Goal: Use online tool/utility: Utilize a website feature to perform a specific function

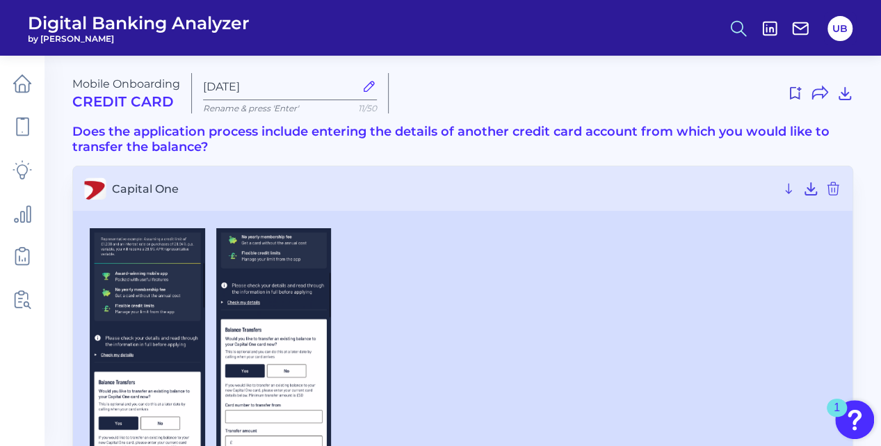
click at [743, 32] on line at bounding box center [744, 33] width 5 height 5
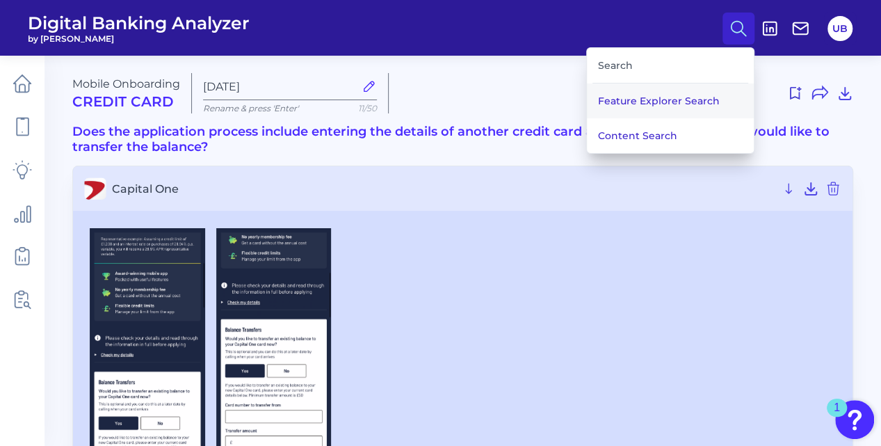
click at [647, 95] on button "Feature Explorer Search" at bounding box center [670, 100] width 167 height 35
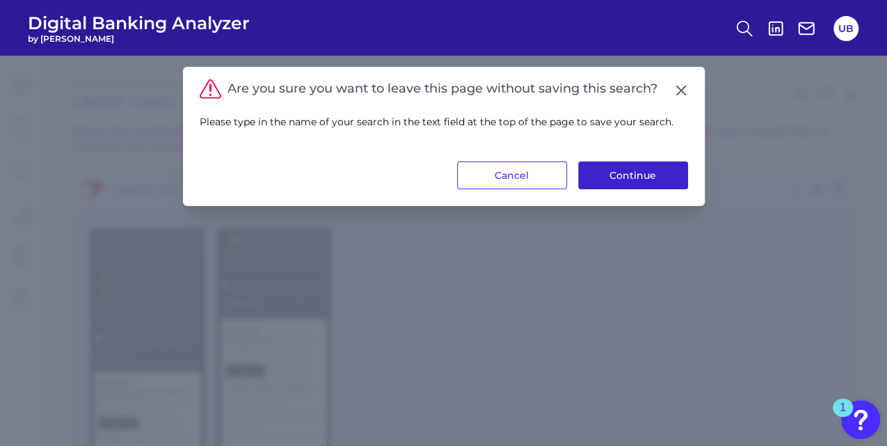
click at [621, 177] on button "Continue" at bounding box center [633, 175] width 110 height 28
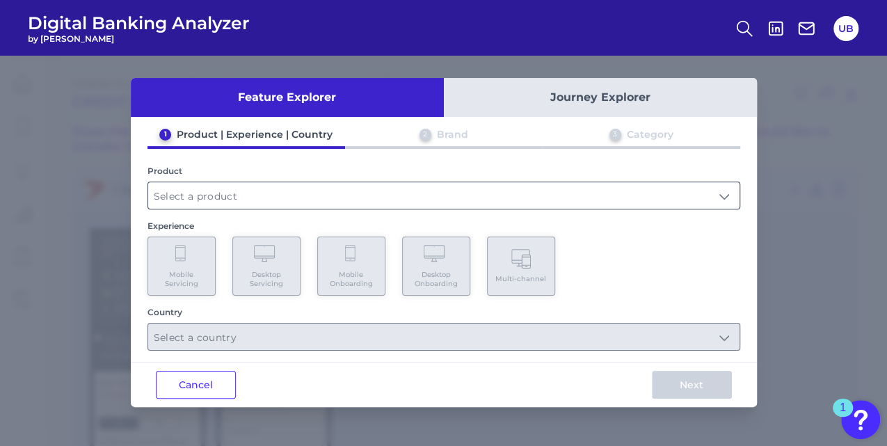
click at [222, 201] on input "text" at bounding box center [443, 195] width 591 height 26
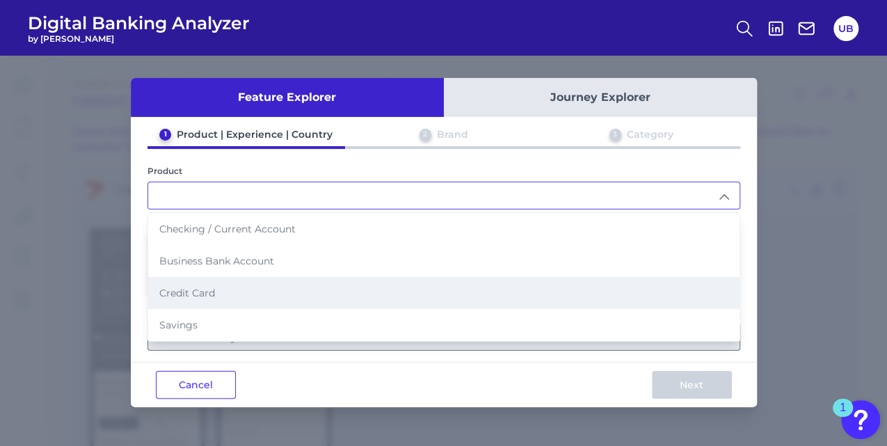
click at [207, 289] on span "Credit Card" at bounding box center [187, 293] width 56 height 13
type input "Credit Card"
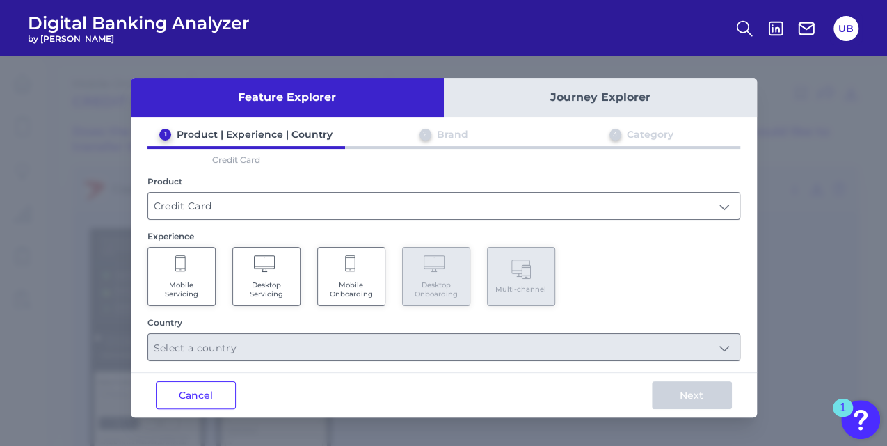
click at [353, 284] on span "Mobile Onboarding" at bounding box center [351, 289] width 53 height 18
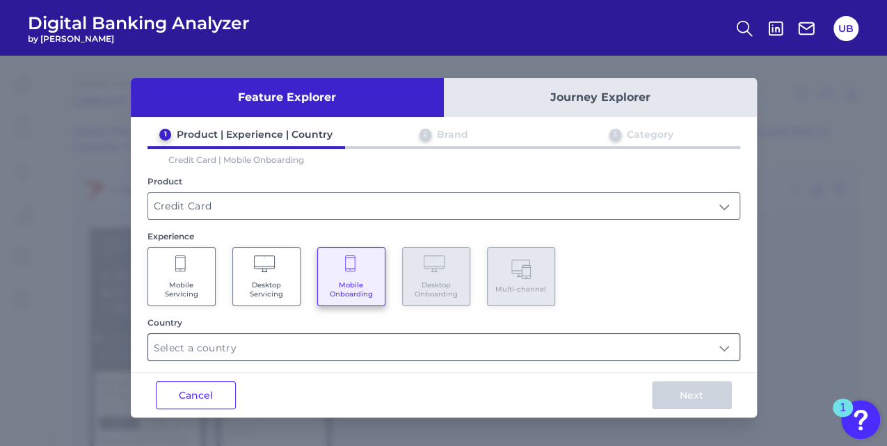
click at [349, 346] on input "text" at bounding box center [443, 347] width 591 height 26
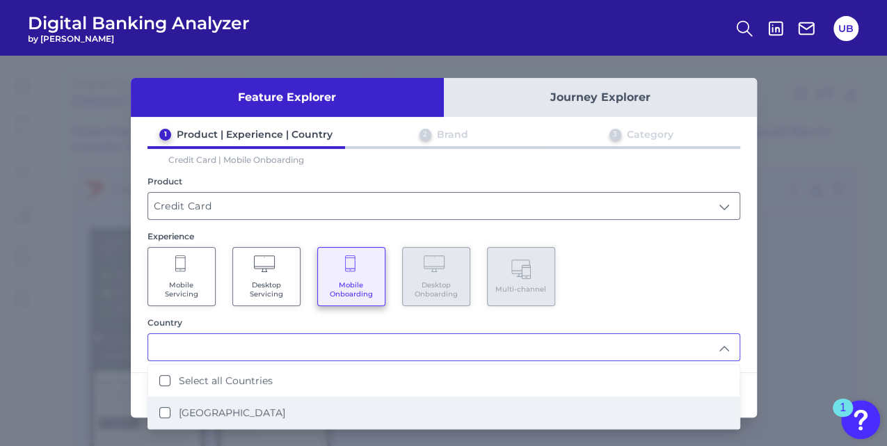
click at [290, 401] on li "[GEOGRAPHIC_DATA]" at bounding box center [443, 412] width 591 height 32
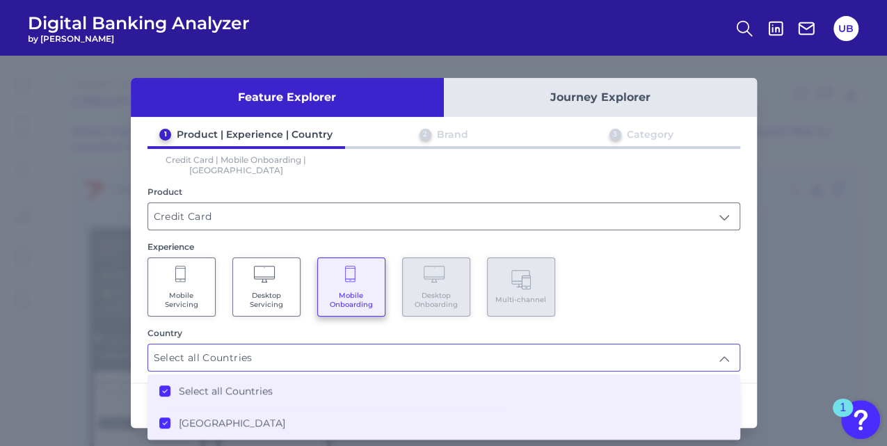
type input "Select all Countries"
click at [652, 309] on div "1 Product | Experience | Country 2 Brand 3 Category Credit Card | Mobile Onboar…" at bounding box center [444, 249] width 626 height 243
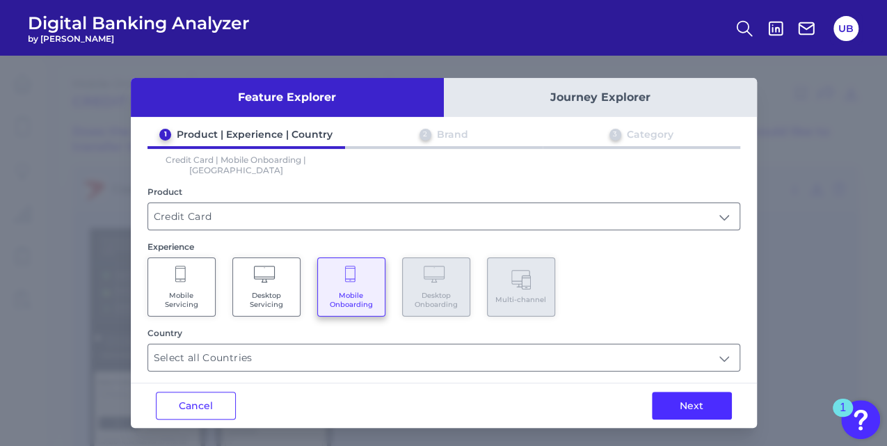
click at [652, 309] on div "1 Product | Experience | Country 2 Brand 3 Category Credit Card | Mobile Onboar…" at bounding box center [444, 249] width 626 height 243
click at [696, 394] on button "Next" at bounding box center [692, 406] width 80 height 28
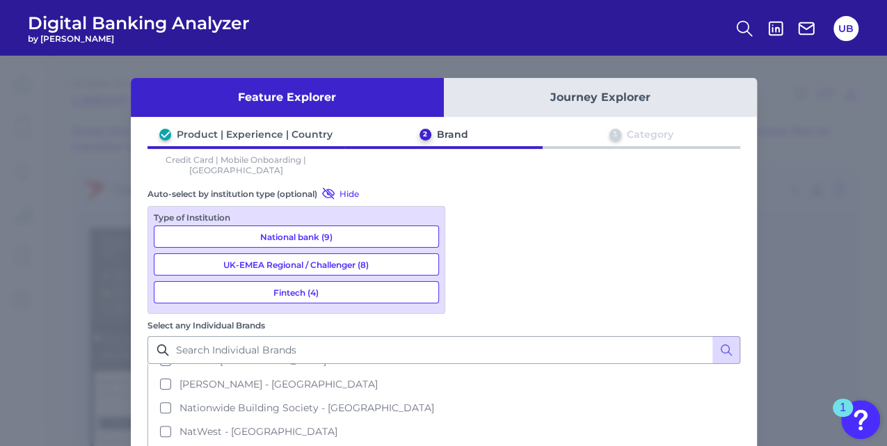
scroll to position [307, 0]
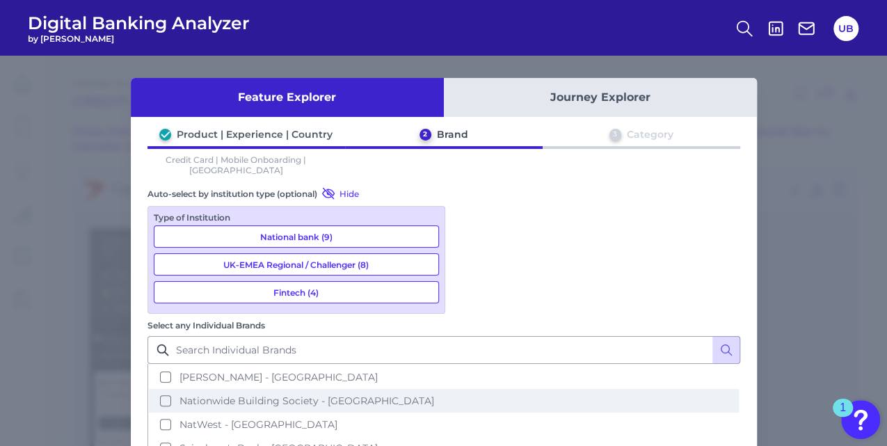
click at [434, 394] on span "Nationwide Building Society - [GEOGRAPHIC_DATA]" at bounding box center [306, 400] width 255 height 13
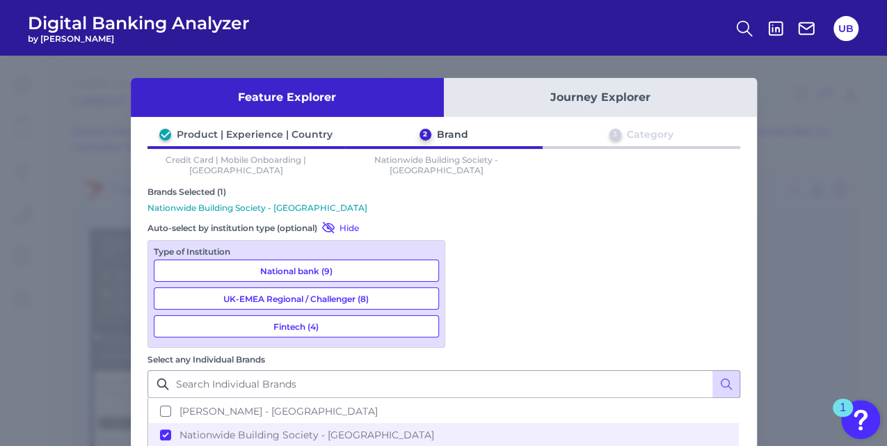
scroll to position [81, 0]
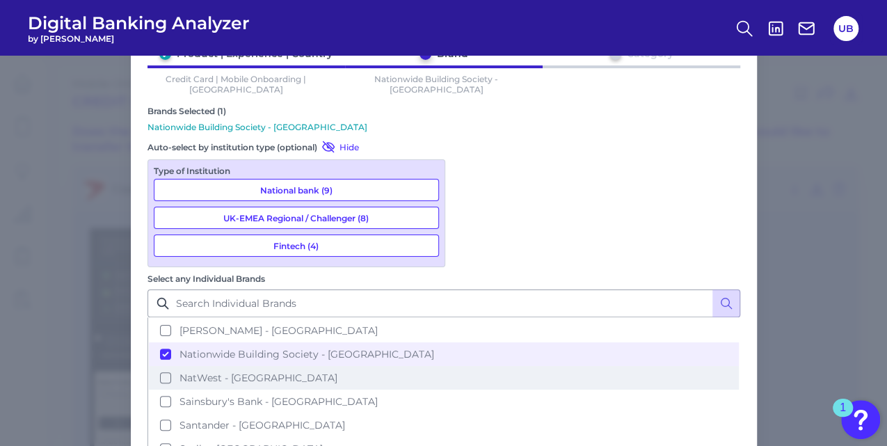
click at [337, 371] on span "NatWest - [GEOGRAPHIC_DATA]" at bounding box center [258, 377] width 158 height 13
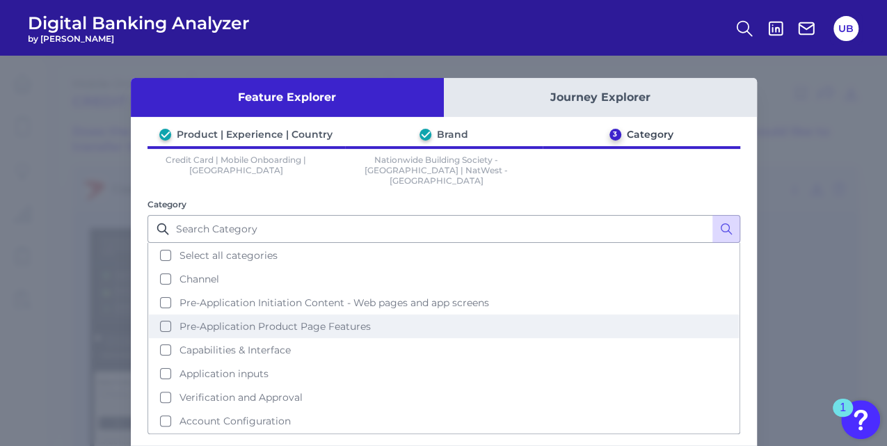
scroll to position [46, 0]
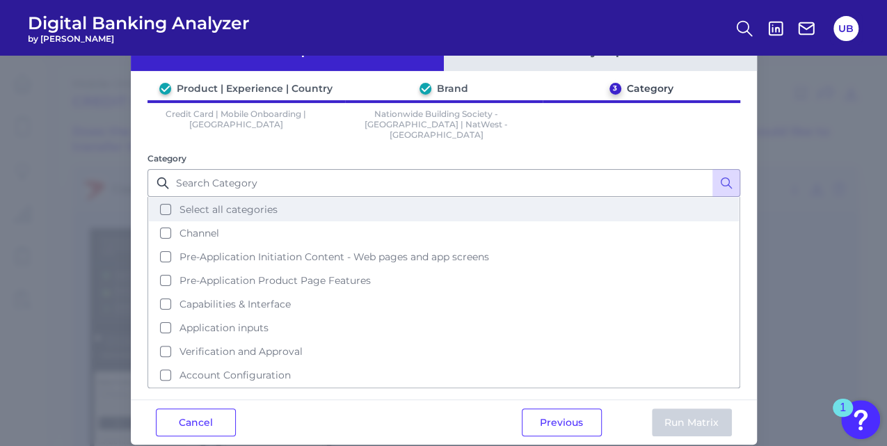
click at [163, 198] on button "Select all categories" at bounding box center [444, 210] width 590 height 24
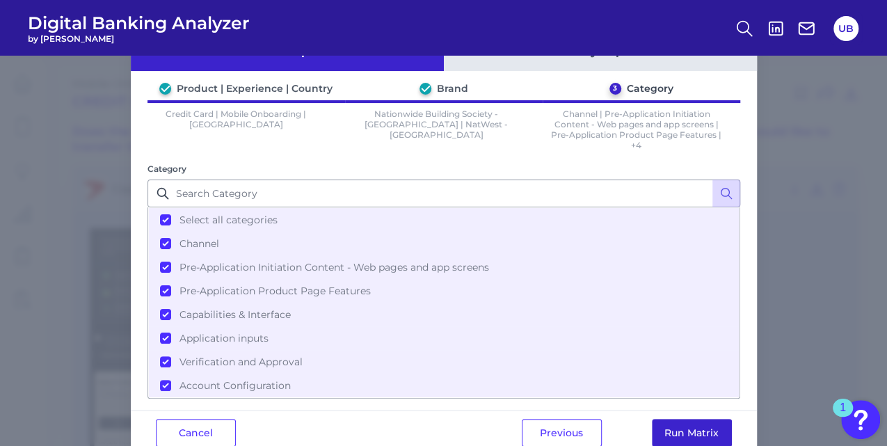
click at [677, 430] on button "Run Matrix" at bounding box center [692, 433] width 80 height 28
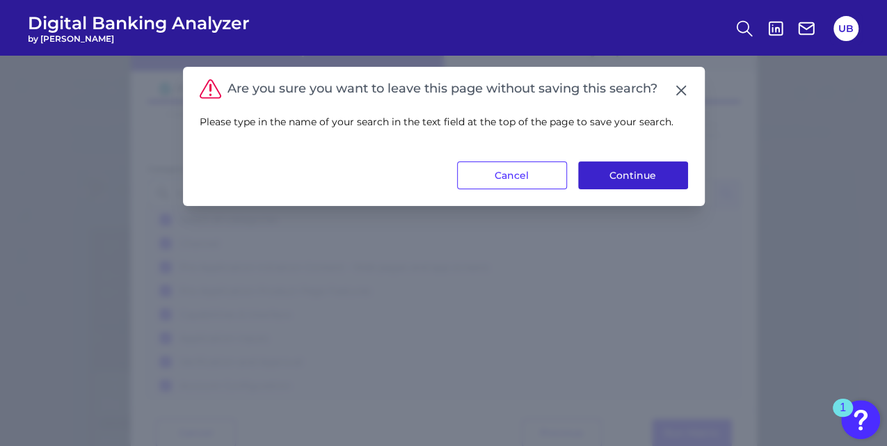
click at [622, 173] on button "Continue" at bounding box center [633, 175] width 110 height 28
